Goal: Information Seeking & Learning: Learn about a topic

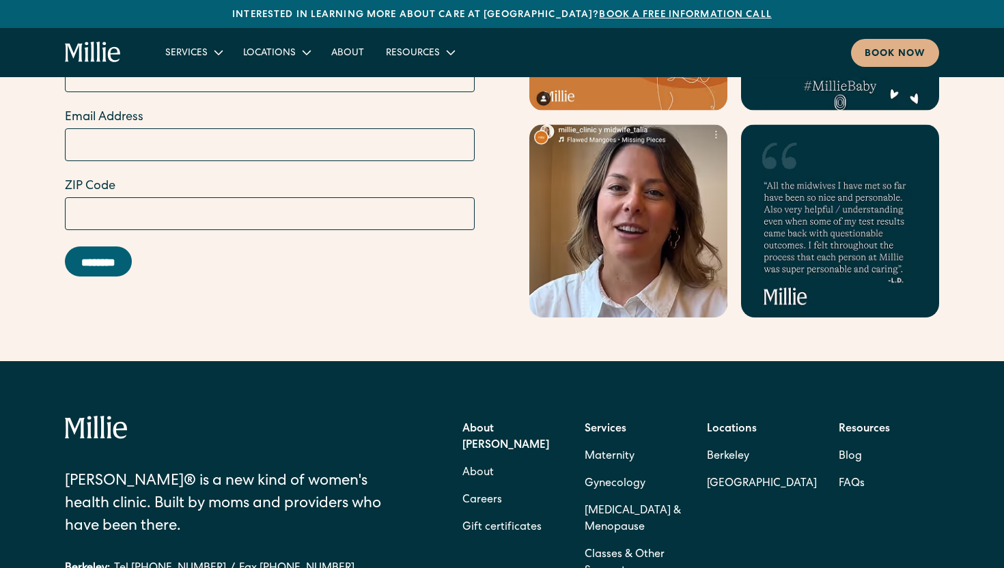
scroll to position [6077, 0]
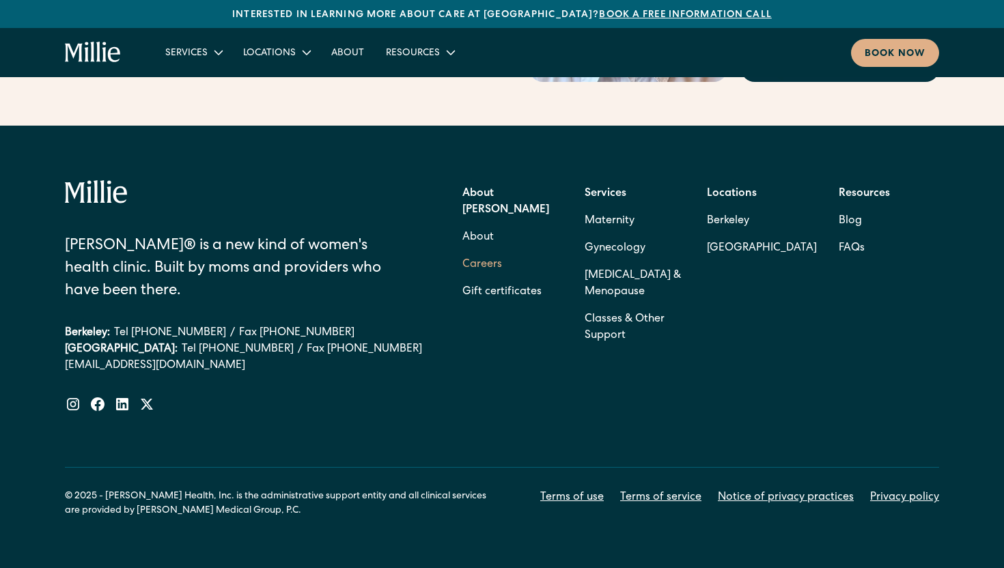
click at [490, 251] on link "Careers" at bounding box center [482, 264] width 40 height 27
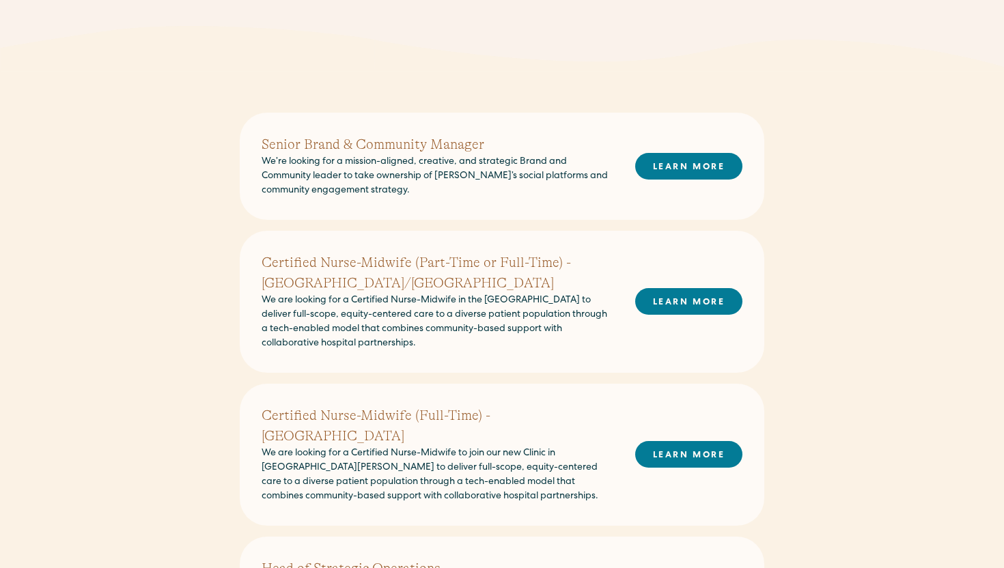
scroll to position [348, 0]
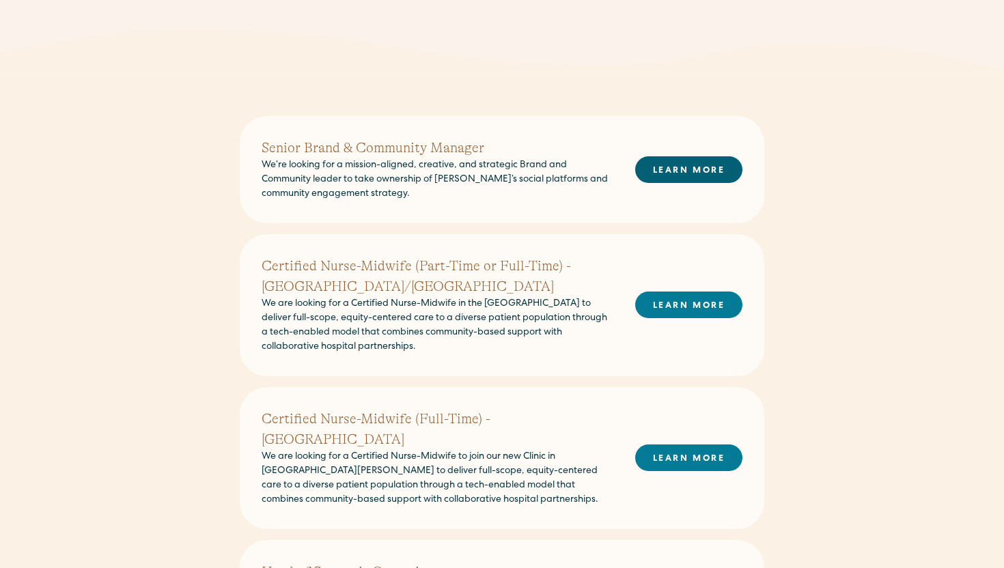
click at [671, 173] on link "LEARN MORE" at bounding box center [688, 169] width 107 height 27
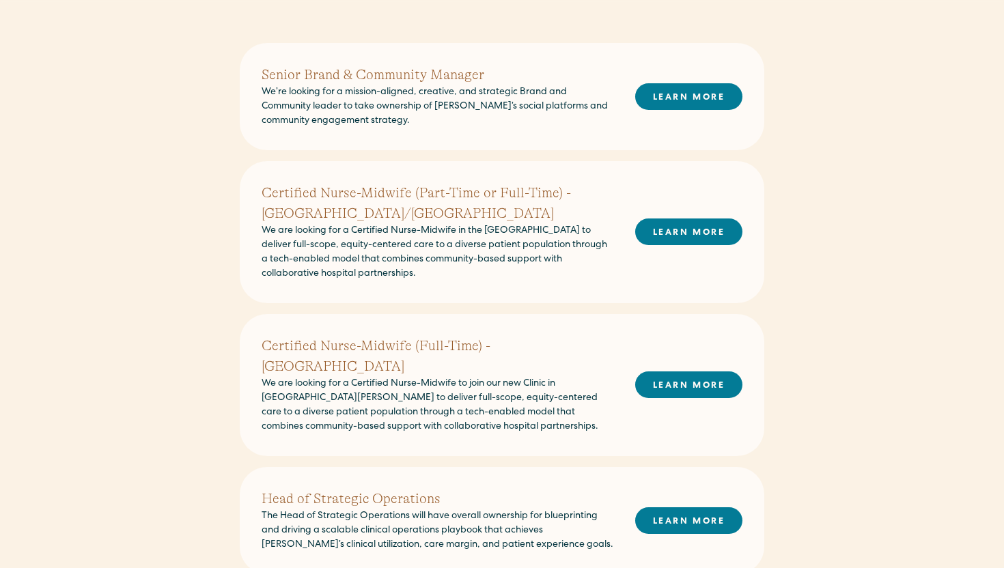
scroll to position [443, 0]
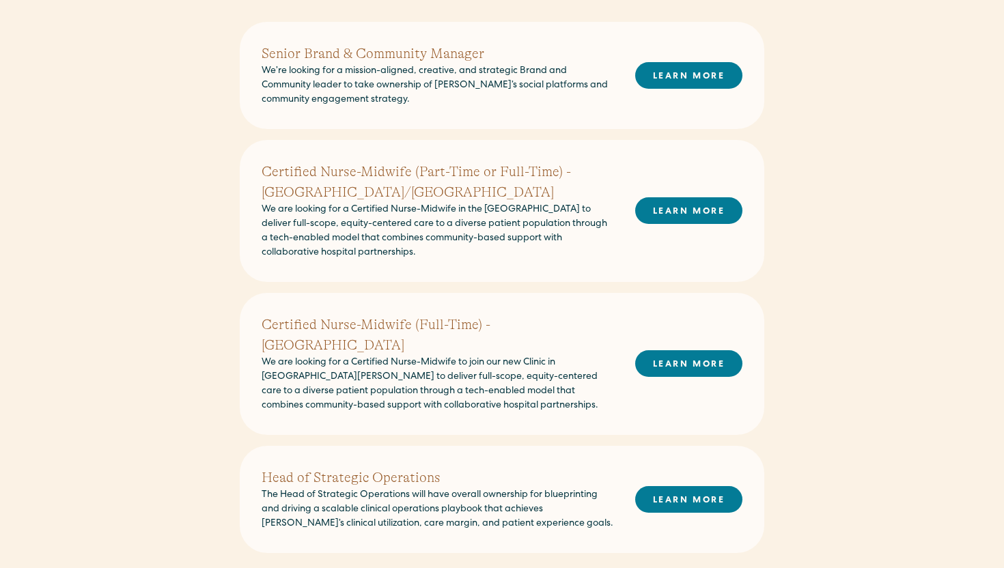
click at [365, 468] on h2 "Head of Strategic Operations" at bounding box center [438, 478] width 352 height 20
click at [674, 486] on link "LEARN MORE" at bounding box center [688, 499] width 107 height 27
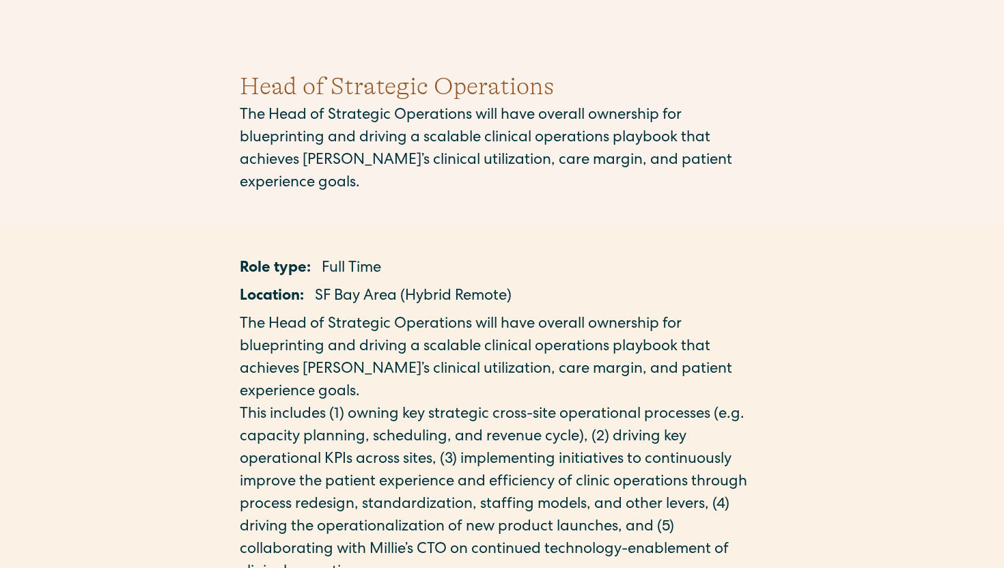
scroll to position [83, 0]
